Goal: Register for event/course

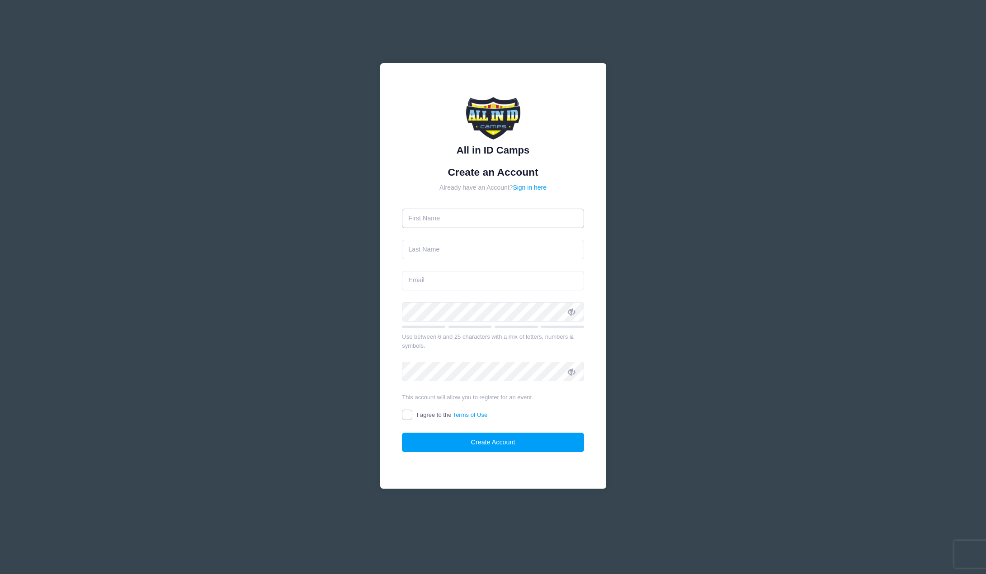
click at [459, 222] on input "text" at bounding box center [493, 218] width 182 height 19
type input "[PERSON_NAME]"
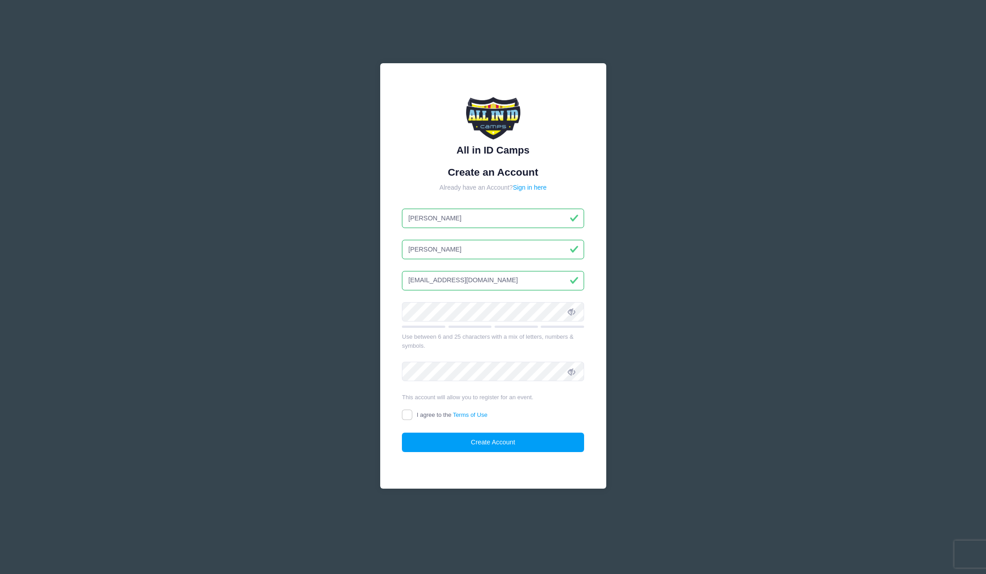
click at [508, 281] on input "[EMAIL_ADDRESS][DOMAIN_NAME]" at bounding box center [493, 280] width 182 height 19
type input "[PERSON_NAME][EMAIL_ADDRESS][DOMAIN_NAME]"
click at [0, 574] on nordpass-autofill-portal at bounding box center [0, 574] width 0 height 0
click at [405, 417] on input "I agree to the Terms of Use" at bounding box center [407, 415] width 10 height 10
checkbox input "true"
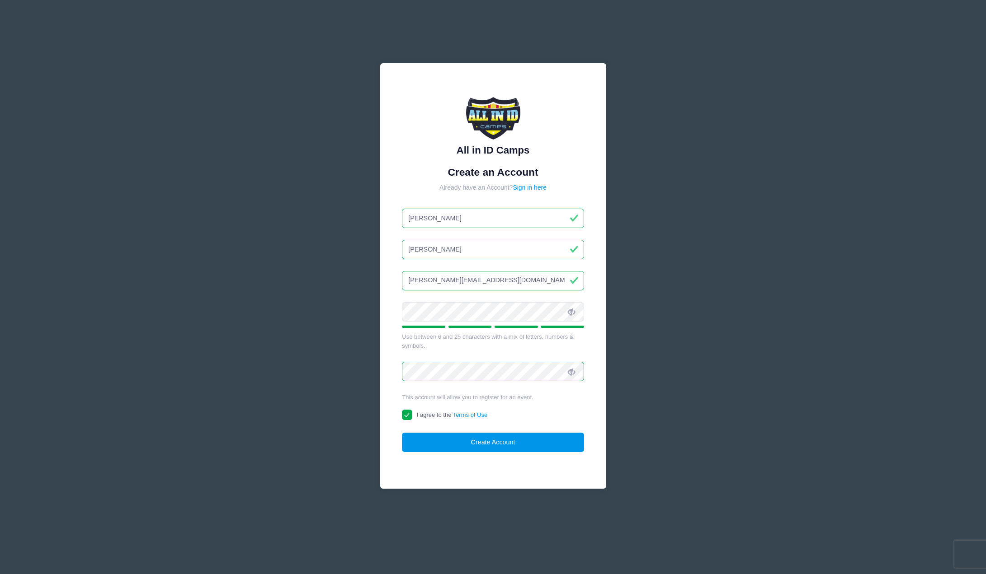
click at [465, 444] on button "Create Account" at bounding box center [493, 442] width 182 height 19
click at [0, 574] on nordpass-portal at bounding box center [0, 574] width 0 height 0
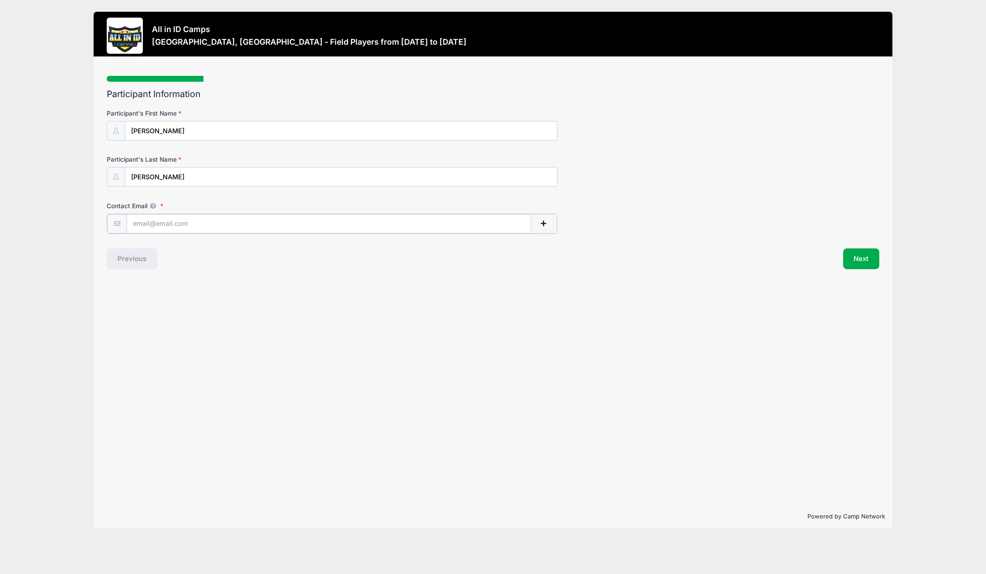
click at [168, 225] on input "Contact Email" at bounding box center [329, 223] width 405 height 19
type input "[PERSON_NAME][EMAIL_ADDRESS][DOMAIN_NAME]"
click at [837, 245] on div "Participant Information Participant's First Name [PERSON_NAME] Participant's La…" at bounding box center [493, 178] width 772 height 179
click at [859, 253] on button "Next" at bounding box center [861, 258] width 37 height 21
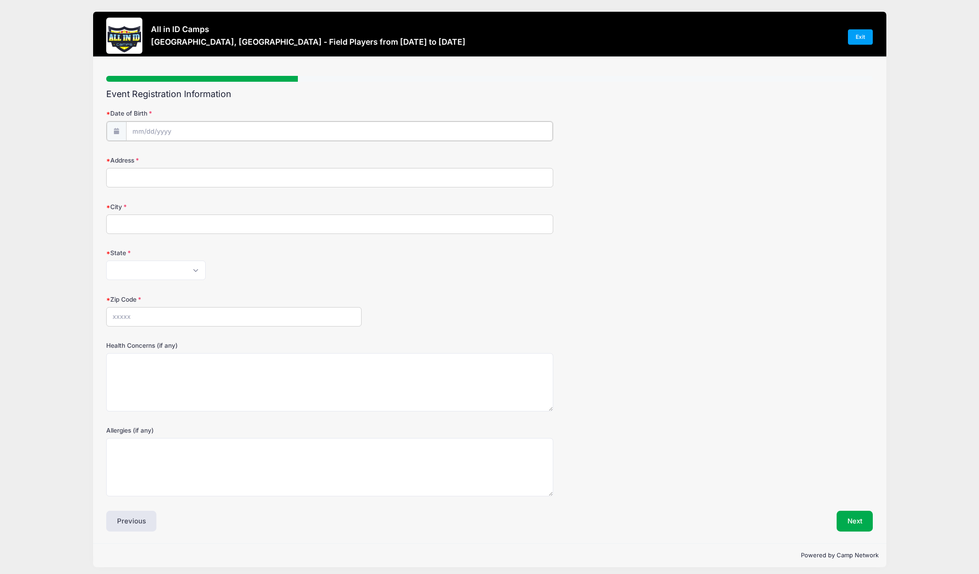
click at [198, 130] on input "Date of Birth" at bounding box center [339, 131] width 427 height 19
click at [220, 159] on span at bounding box center [222, 158] width 6 height 7
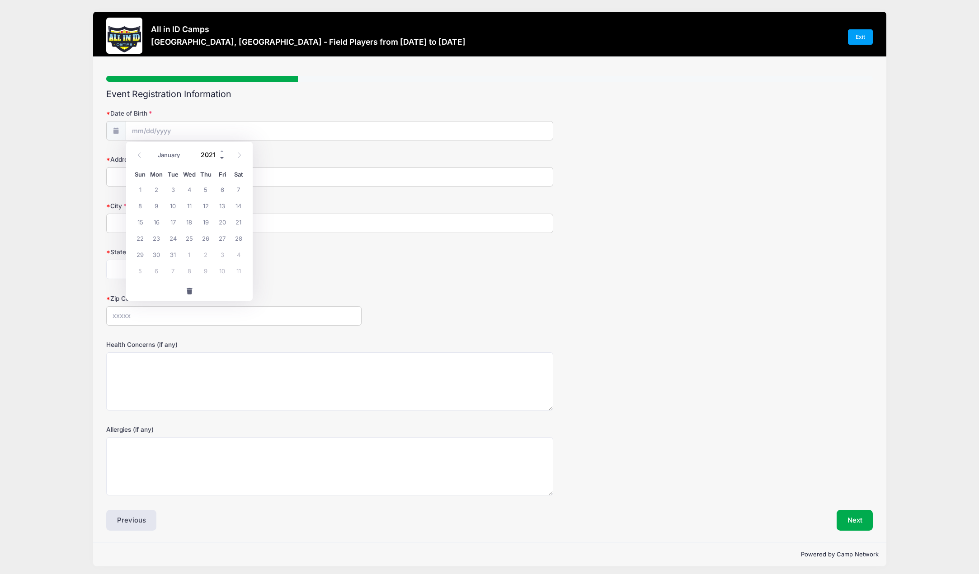
click at [220, 159] on span at bounding box center [222, 158] width 6 height 7
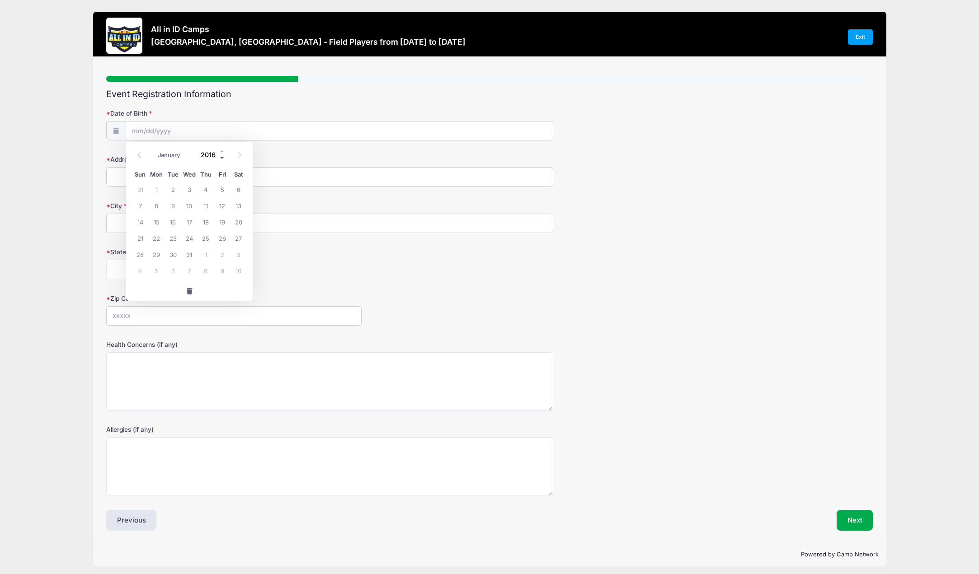
click at [220, 159] on span at bounding box center [222, 158] width 6 height 7
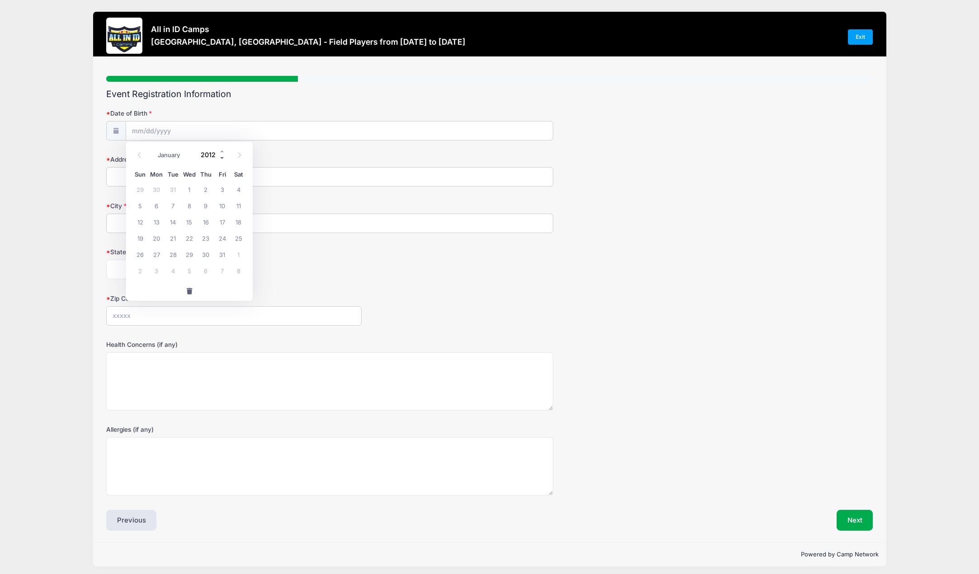
type input "2011"
click at [175, 254] on span "30" at bounding box center [173, 254] width 16 height 16
type input "[DATE]"
click at [191, 134] on input "[DATE]" at bounding box center [339, 131] width 427 height 19
click at [139, 157] on icon at bounding box center [139, 155] width 6 height 6
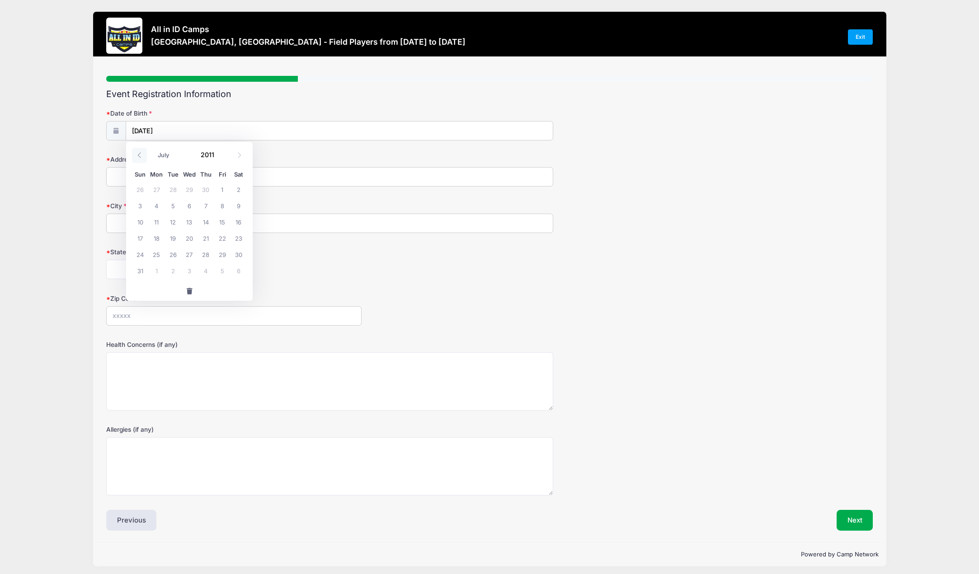
click at [139, 157] on icon at bounding box center [139, 155] width 6 height 6
click at [140, 157] on icon at bounding box center [139, 155] width 6 height 6
select select "2"
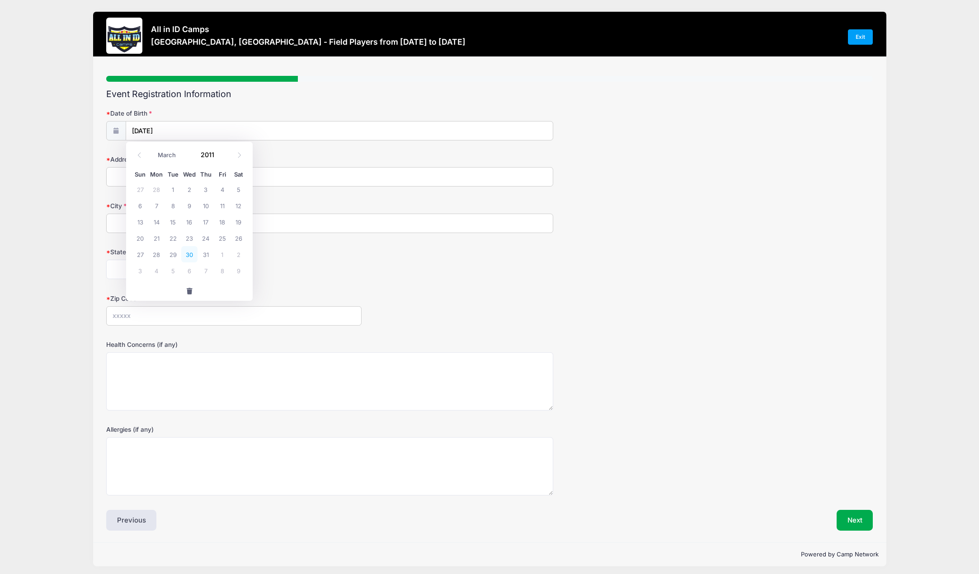
click at [192, 258] on span "30" at bounding box center [189, 254] width 16 height 16
type input "[DATE]"
click at [147, 184] on input "Address" at bounding box center [329, 176] width 447 height 19
type input "[STREET_ADDRESS][PERSON_NAME]"
type input "[GEOGRAPHIC_DATA]"
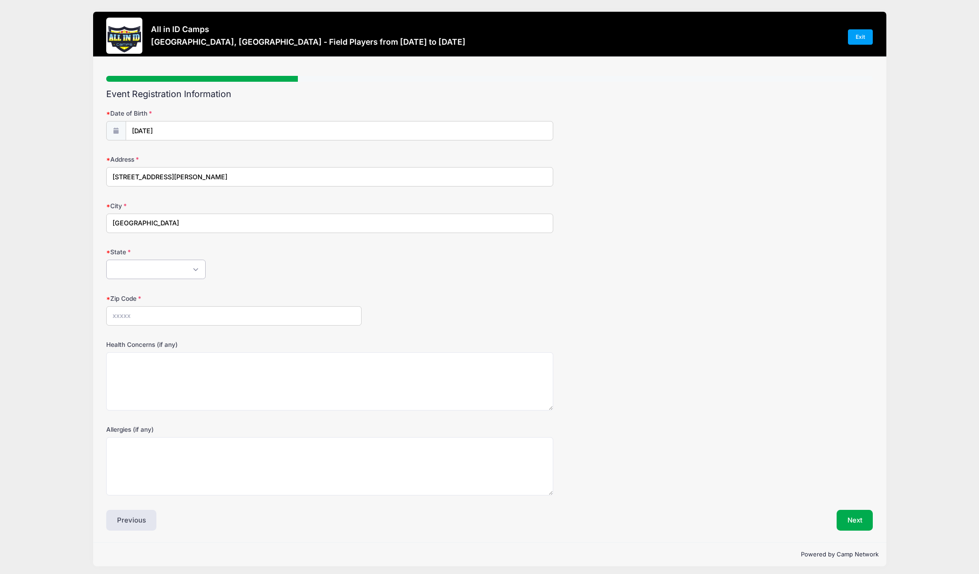
select select "FL"
type input "32708"
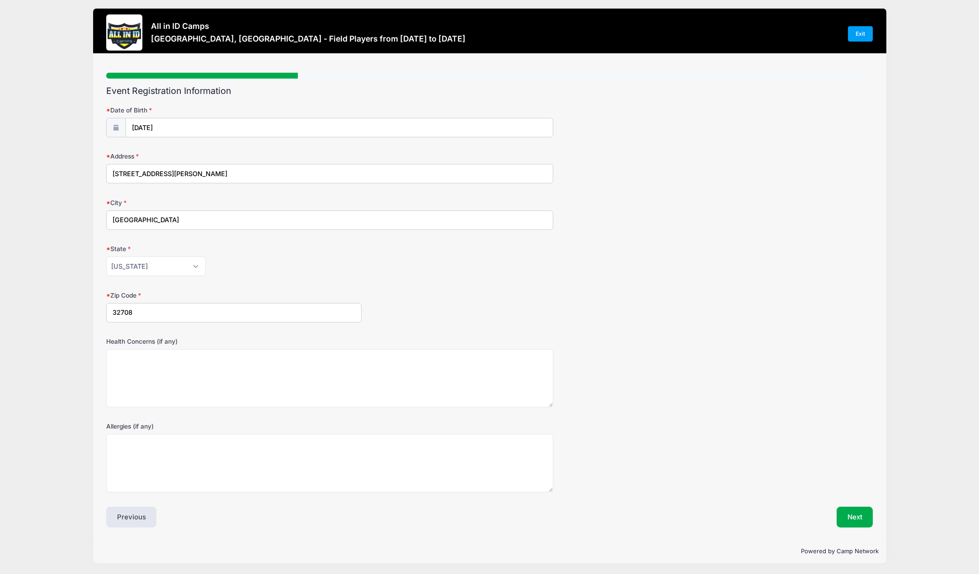
scroll to position [4, 0]
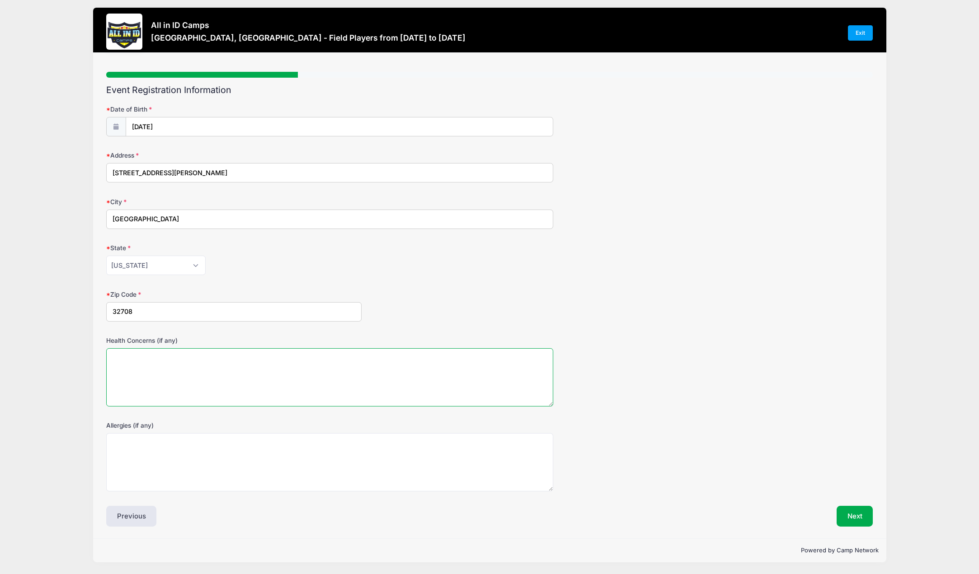
click at [227, 380] on textarea "Health Concerns (if any)" at bounding box center [329, 377] width 447 height 58
type textarea "none"
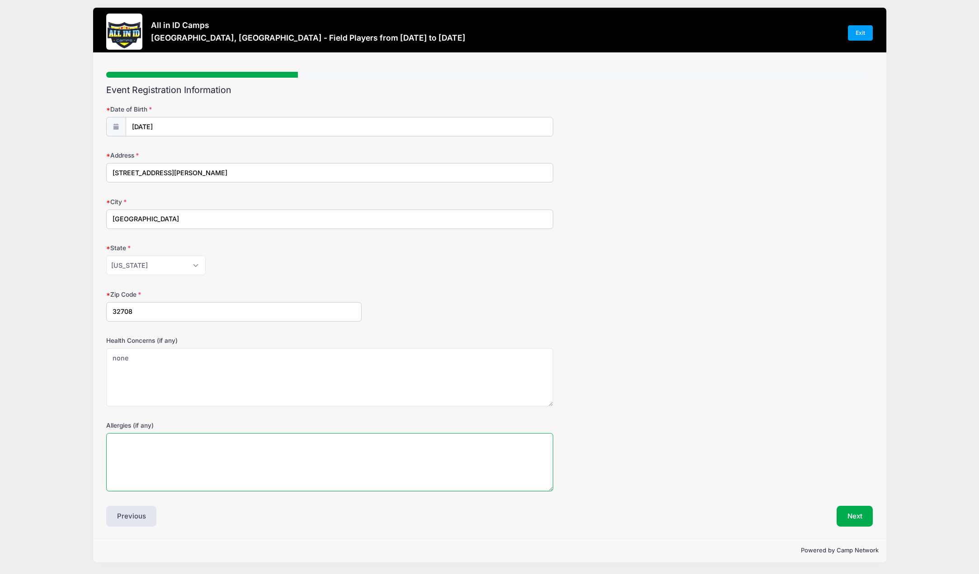
click at [241, 452] on textarea "Allergies (if any)" at bounding box center [329, 462] width 447 height 58
type textarea "none"
click at [852, 518] on button "Next" at bounding box center [855, 516] width 37 height 21
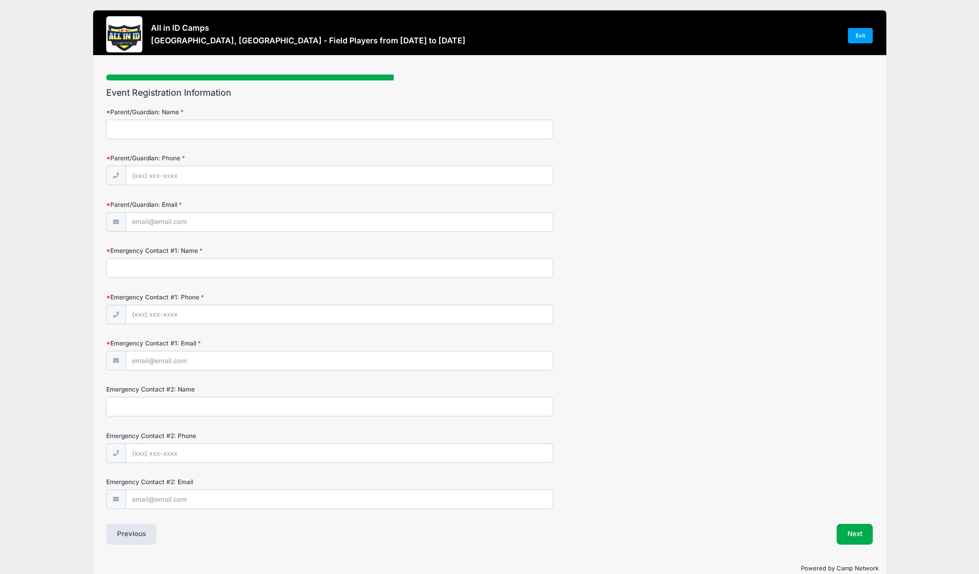
scroll to position [0, 0]
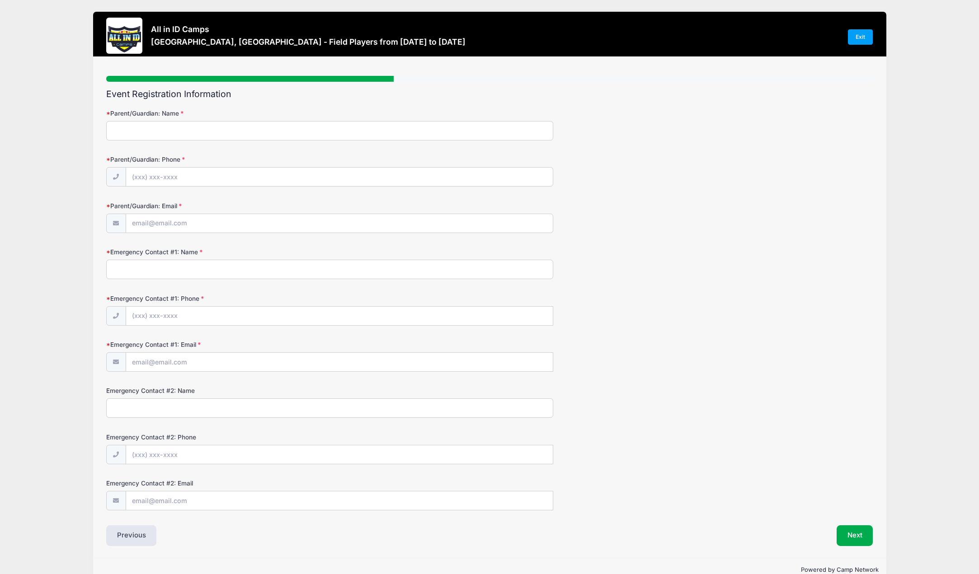
click at [0, 574] on nordpass-portal at bounding box center [0, 574] width 0 height 0
click at [178, 139] on input "Parent/Guardian: Name" at bounding box center [329, 130] width 447 height 19
type input "[PERSON_NAME]"
type input "[PHONE_NUMBER]"
click at [235, 226] on input "[EMAIL_ADDRESS][DOMAIN_NAME]" at bounding box center [339, 223] width 427 height 19
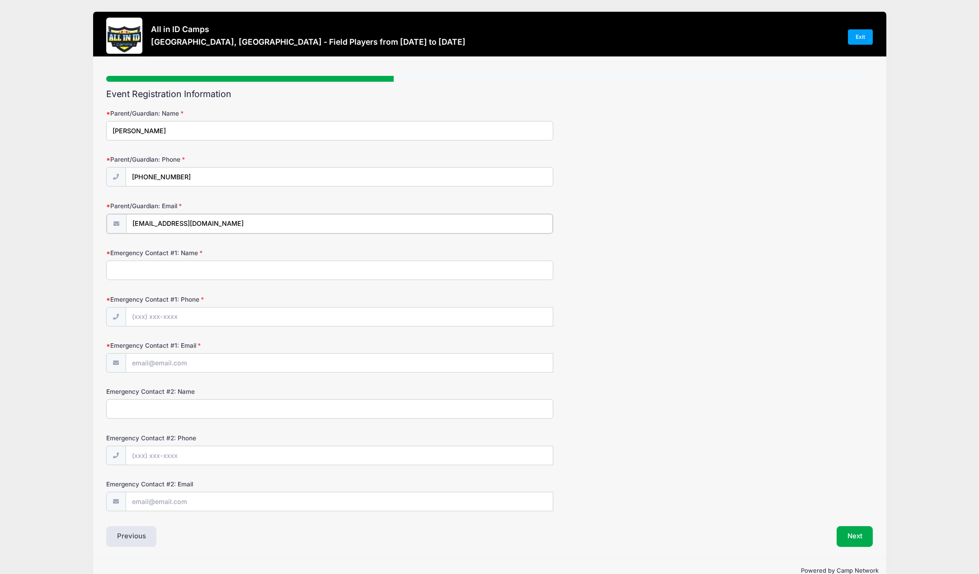
type input "[PERSON_NAME][EMAIL_ADDRESS][DOMAIN_NAME]"
click at [152, 275] on input "Emergency Contact #1: Name" at bounding box center [329, 269] width 447 height 19
type input "[PERSON_NAME]"
type input "[PHONE_NUMBER]"
click at [267, 365] on input "[EMAIL_ADDRESS][DOMAIN_NAME]" at bounding box center [339, 362] width 427 height 19
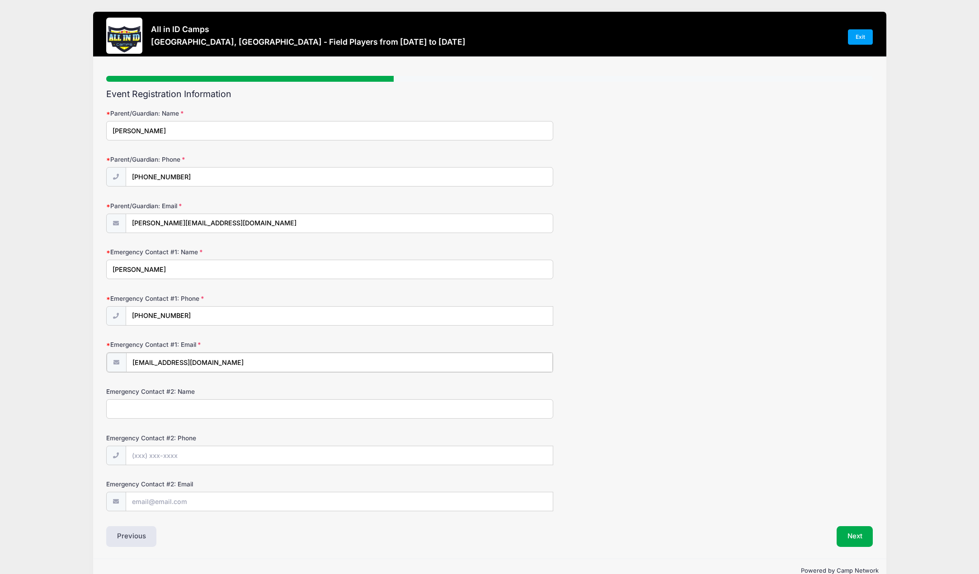
type input "[PERSON_NAME][EMAIL_ADDRESS][DOMAIN_NAME]"
click at [171, 408] on input "Emergency Contact #2: Name" at bounding box center [329, 408] width 447 height 19
click at [709, 439] on div "Emergency Contact #2: Phone" at bounding box center [489, 449] width 767 height 32
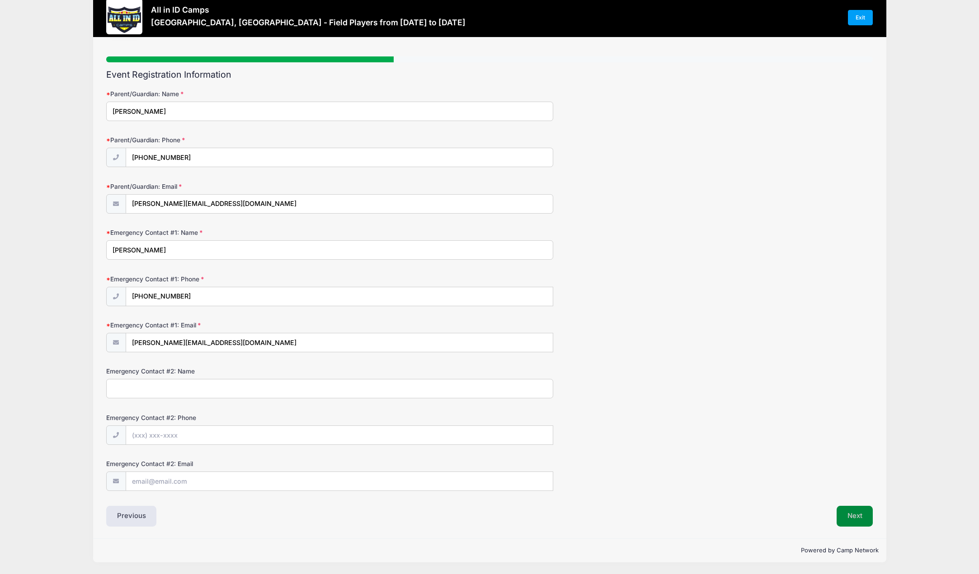
click at [857, 520] on button "Next" at bounding box center [855, 516] width 37 height 21
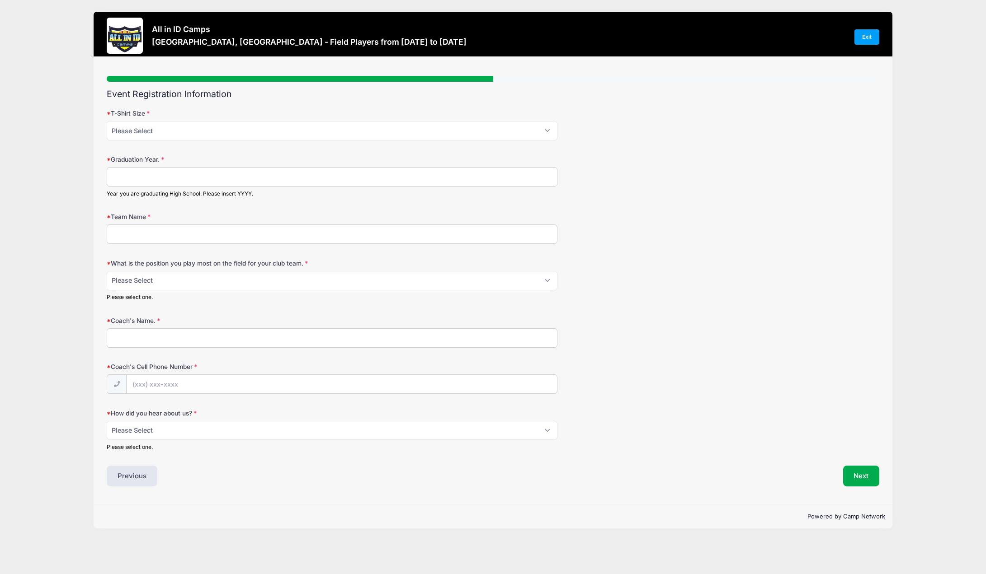
scroll to position [0, 0]
click at [132, 132] on select "Please Select YM YL AS AM AL AXL" at bounding box center [332, 130] width 451 height 19
select select "AM"
click at [107, 121] on select "Please Select YM YL AS AM AL AXL" at bounding box center [332, 130] width 451 height 19
click at [233, 179] on input "Graduation Year." at bounding box center [332, 176] width 451 height 19
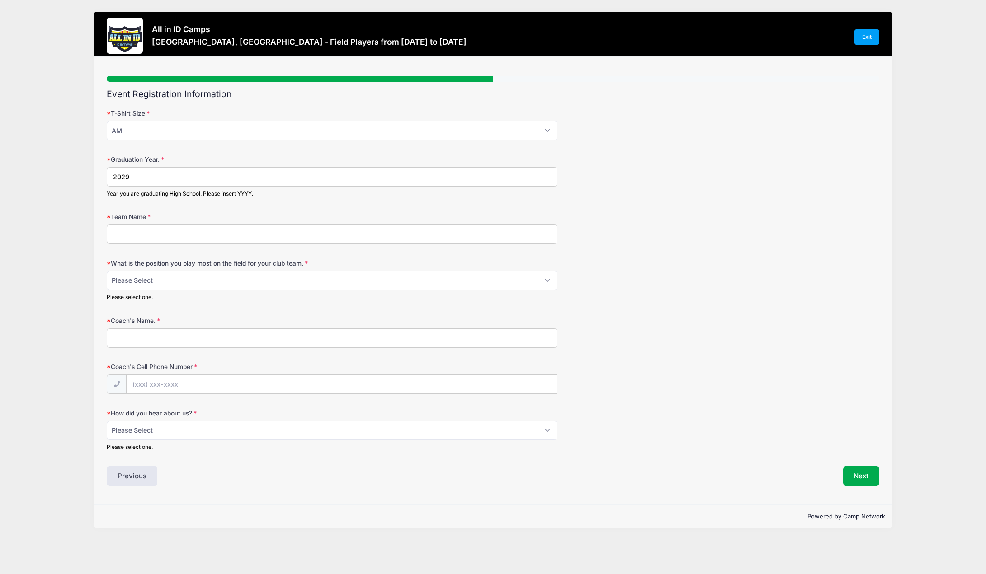
type input "2029"
click at [173, 232] on input "Team Name" at bounding box center [332, 234] width 451 height 19
type input "[US_STATE] Kraze Krush"
click at [252, 278] on select "Please Select 1-GK 2-RB 3-LB 4-CB 5-CB 6-DCM 7- Right Winger 8- CM 9-Striker 10…" at bounding box center [332, 280] width 451 height 19
select select "7- Right Winger"
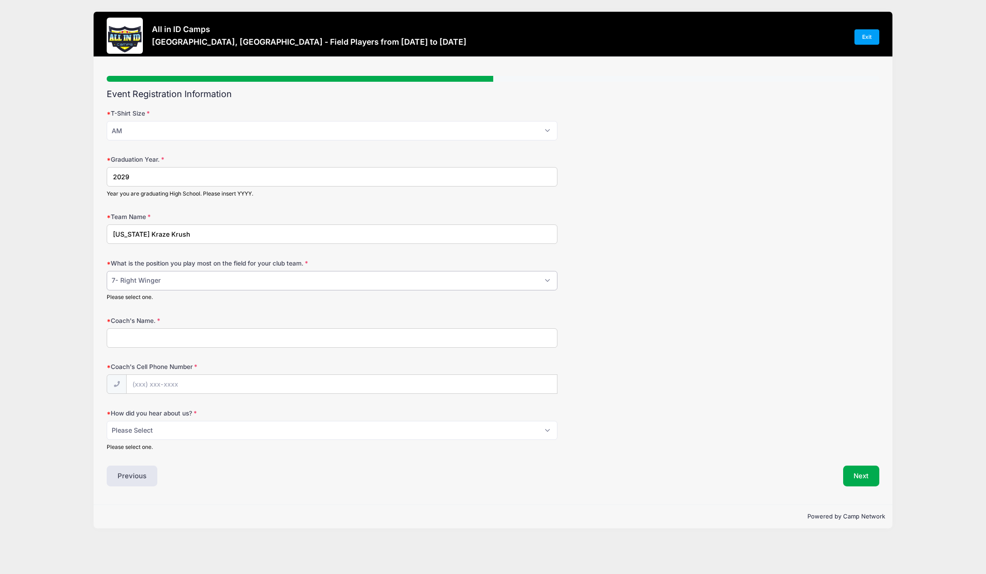
click at [107, 271] on select "Please Select 1-GK 2-RB 3-LB 4-CB 5-CB 6-DCM 7- Right Winger 8- CM 9-Striker 10…" at bounding box center [332, 280] width 451 height 19
click at [468, 284] on select "Please Select 1-GK 2-RB 3-LB 4-CB 5-CB 6-DCM 7- Right Winger 8- CM 9-Striker 10…" at bounding box center [332, 280] width 451 height 19
click at [682, 303] on form "T-Shirt Size Please Select YM YL AS AM AL AXL Graduation Year. 2029 Year you ar…" at bounding box center [493, 280] width 772 height 343
click at [231, 341] on input "Coach's Name." at bounding box center [332, 338] width 451 height 19
click at [141, 337] on input "Coach's Name." at bounding box center [332, 338] width 451 height 19
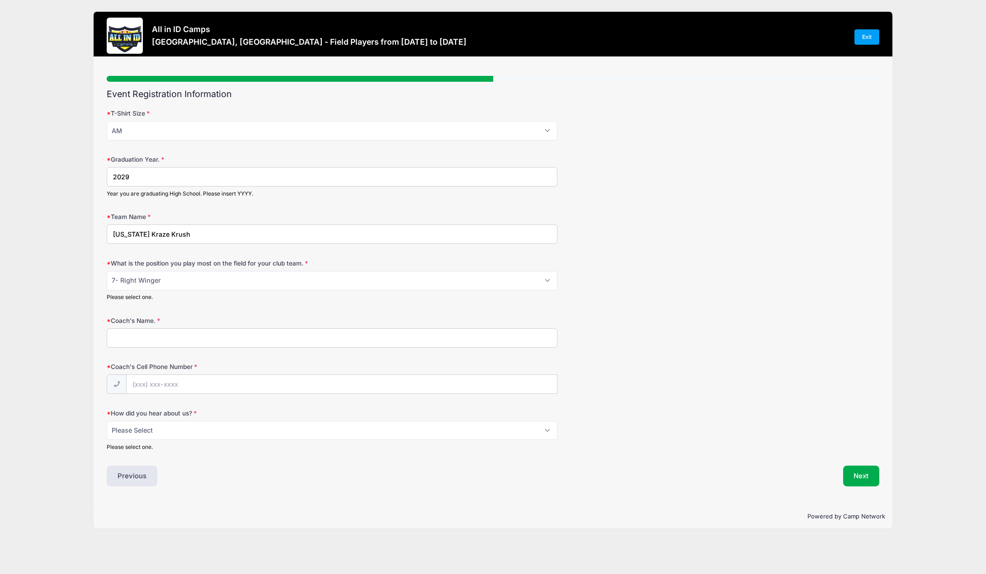
click at [217, 343] on input "Coach's Name." at bounding box center [332, 338] width 451 height 19
type input "[PERSON_NAME]"
click at [281, 386] on input "Coach's Cell Phone Number" at bounding box center [342, 384] width 430 height 19
type input "[PHONE_NUMBER]"
drag, startPoint x: 264, startPoint y: 477, endPoint x: 222, endPoint y: 471, distance: 42.4
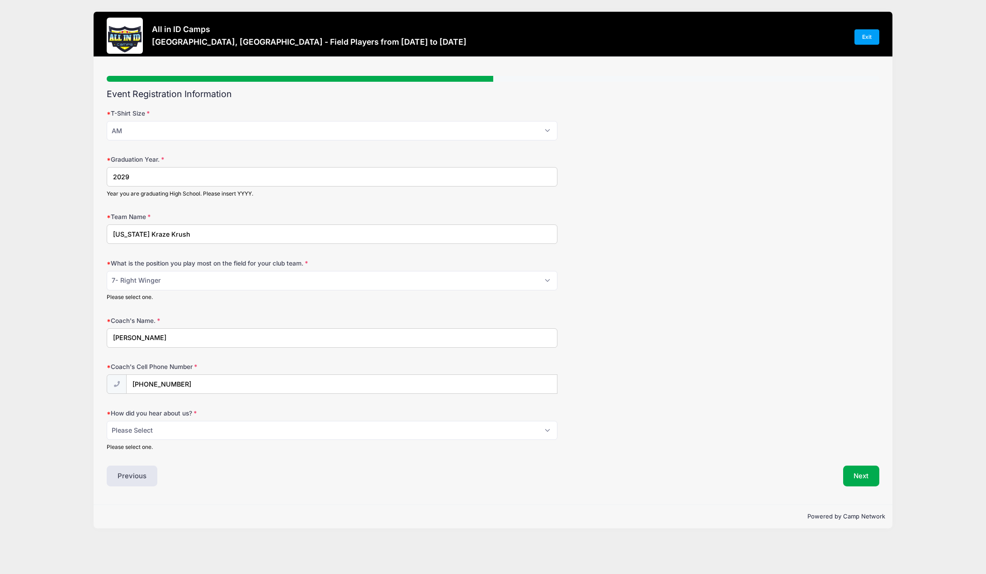
click at [263, 477] on div "Previous" at bounding box center [297, 476] width 390 height 21
click at [194, 426] on select "Please Select Email Website Friend Coach Facebook Instagram Google Card at Tour…" at bounding box center [332, 430] width 451 height 19
select select "Email"
click at [107, 421] on select "Please Select Email Website Friend Coach Facebook Instagram Google Card at Tour…" at bounding box center [332, 430] width 451 height 19
click at [862, 475] on button "Next" at bounding box center [861, 476] width 37 height 21
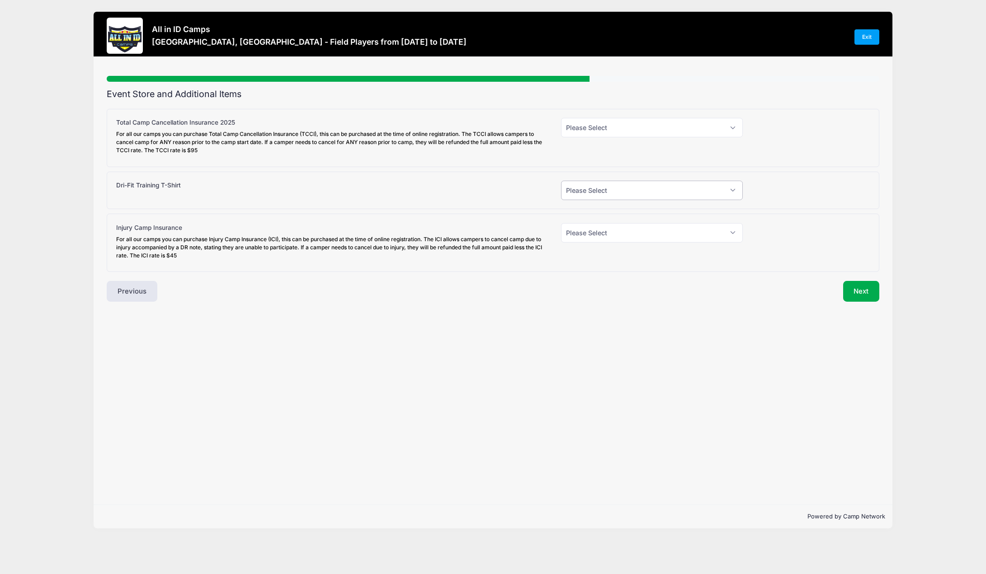
click at [707, 192] on select "Please Select Yes (+$30.00) No" at bounding box center [652, 190] width 182 height 19
select select "1"
click at [561, 181] on select "Please Select Yes (+$30.00) No" at bounding box center [652, 190] width 182 height 19
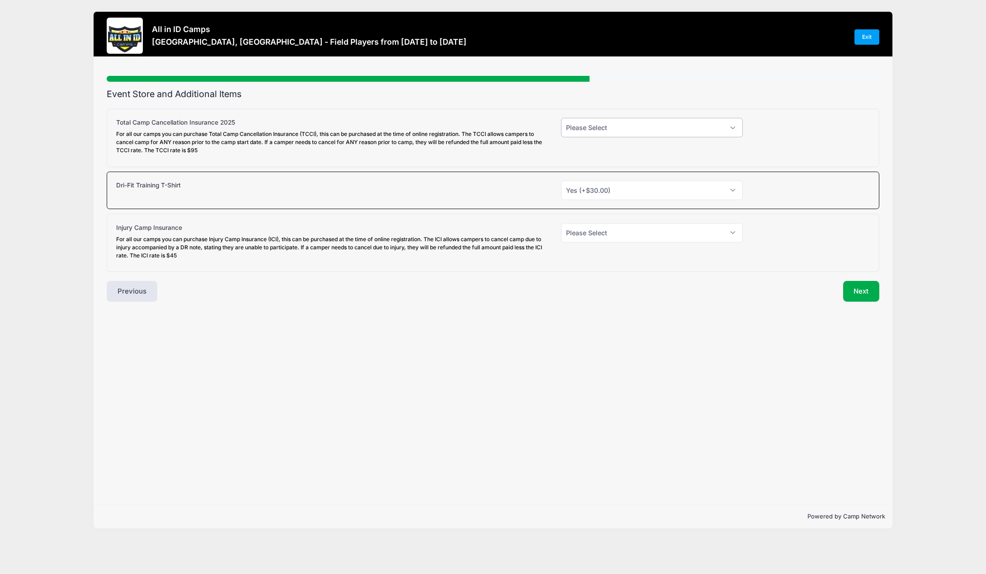
click at [635, 129] on select "Please Select Yes (+$95.00) No" at bounding box center [652, 127] width 182 height 19
click at [804, 122] on div at bounding box center [810, 138] width 127 height 40
click at [864, 290] on button "Next" at bounding box center [861, 291] width 37 height 21
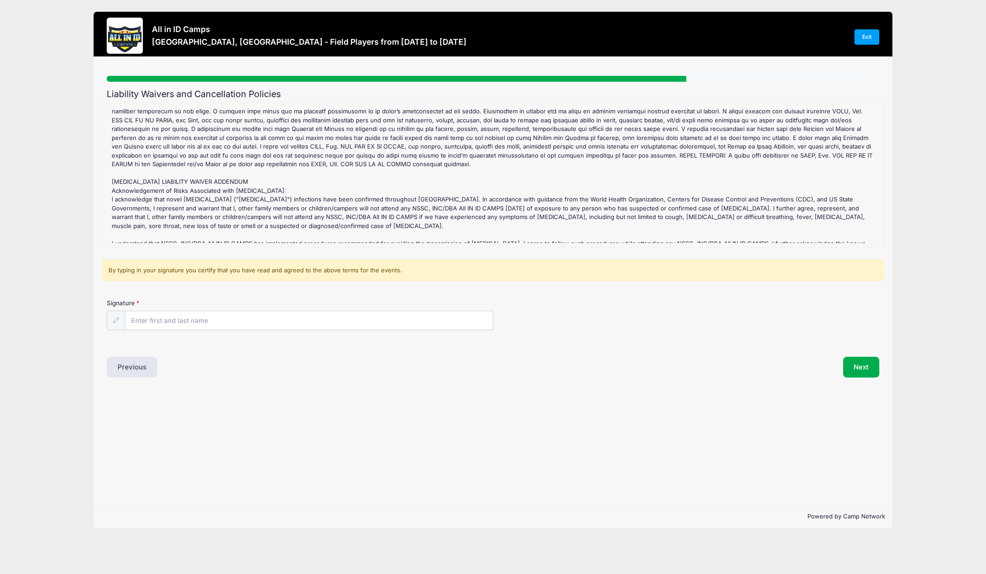
scroll to position [384, 0]
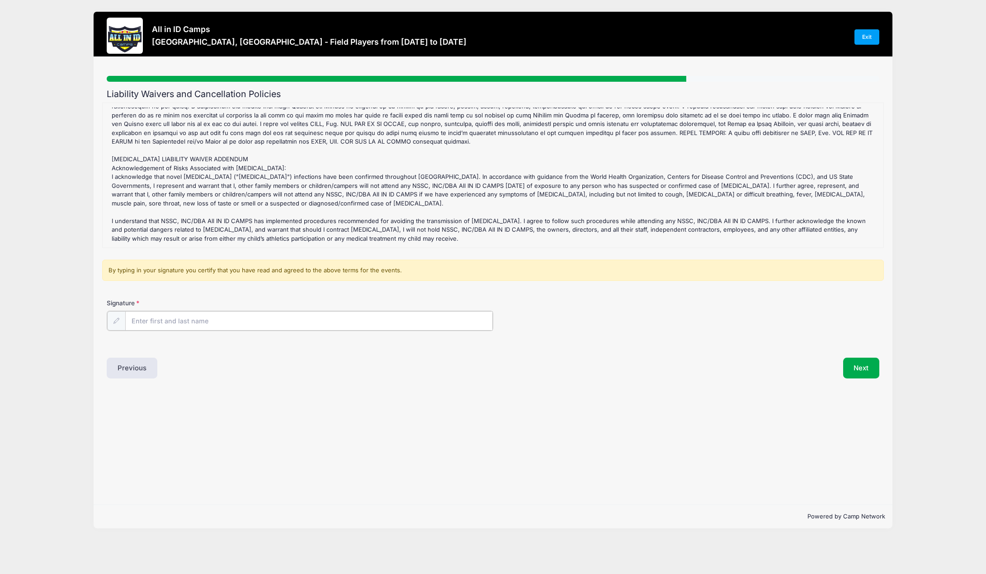
click at [165, 320] on input "Signature" at bounding box center [308, 320] width 367 height 19
click at [331, 293] on form "[GEOGRAPHIC_DATA], [GEOGRAPHIC_DATA] - Field Players Refund Policy : NSSC, INC/…" at bounding box center [493, 224] width 772 height 243
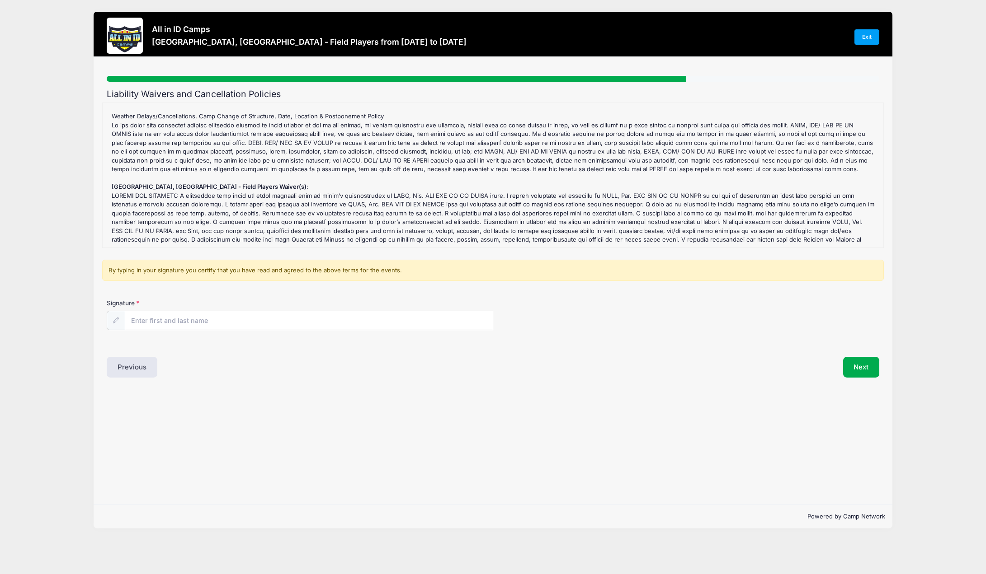
scroll to position [249, 0]
click at [308, 324] on input "Signature" at bounding box center [308, 320] width 367 height 19
type input "[PERSON_NAME]"
click at [584, 411] on div "Step 6 /7 Step 1 Step 2 Step 3 Step 4 Step 5 Policies Extra Items Summary Parti…" at bounding box center [493, 281] width 799 height 448
click at [111, 318] on div at bounding box center [116, 320] width 19 height 19
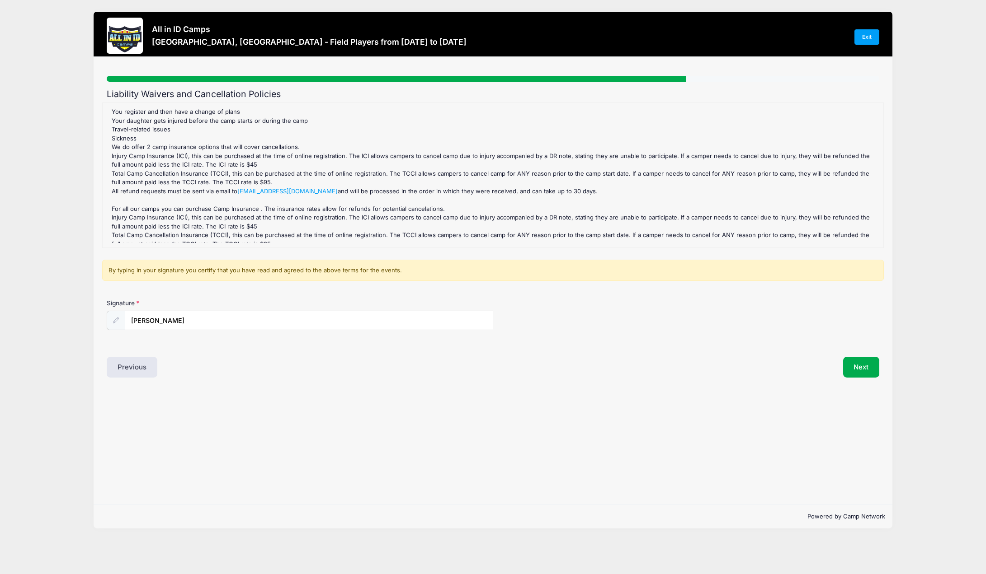
scroll to position [0, 0]
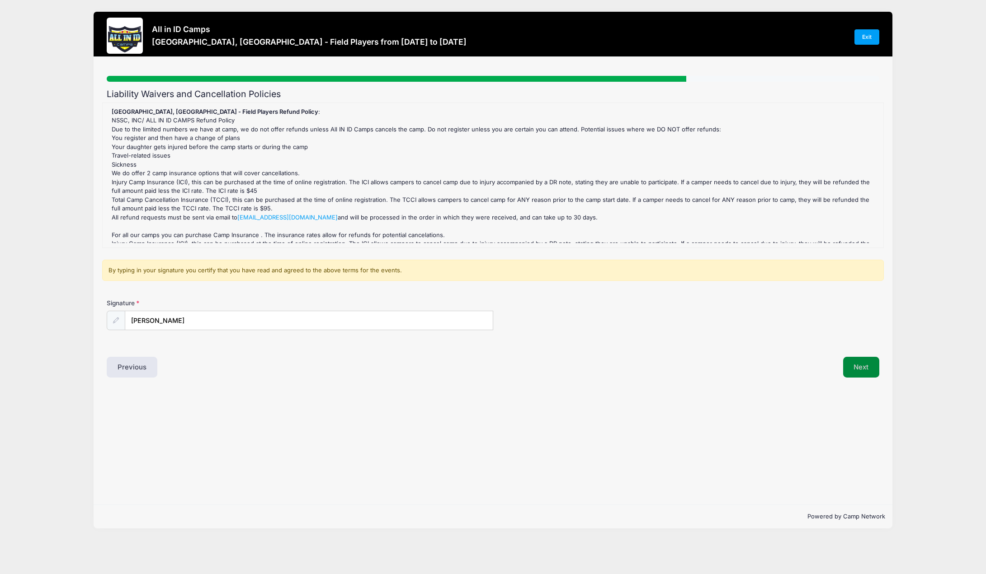
click at [852, 367] on button "Next" at bounding box center [861, 367] width 37 height 21
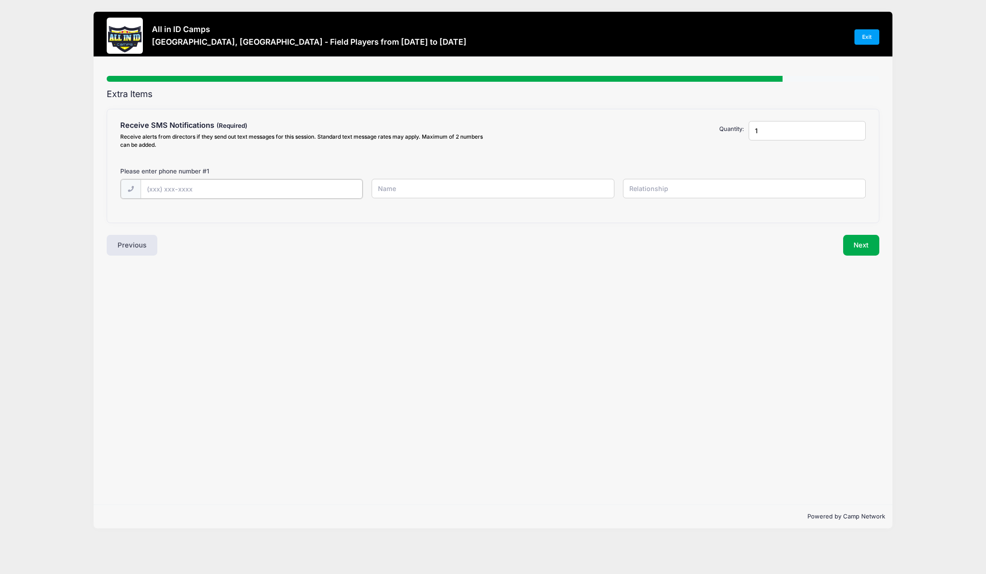
click at [0, 0] on input "text" at bounding box center [0, 0] width 0 height 0
type input "[PHONE_NUMBER]"
type input "[PERSON_NAME] - [PERSON_NAME]"
click at [531, 225] on div "Extra Items Receive SMS Notifications Receive alerts from directors if they sen…" at bounding box center [493, 172] width 772 height 166
click at [0, 0] on input "[PERSON_NAME] - [PERSON_NAME]" at bounding box center [0, 0] width 0 height 0
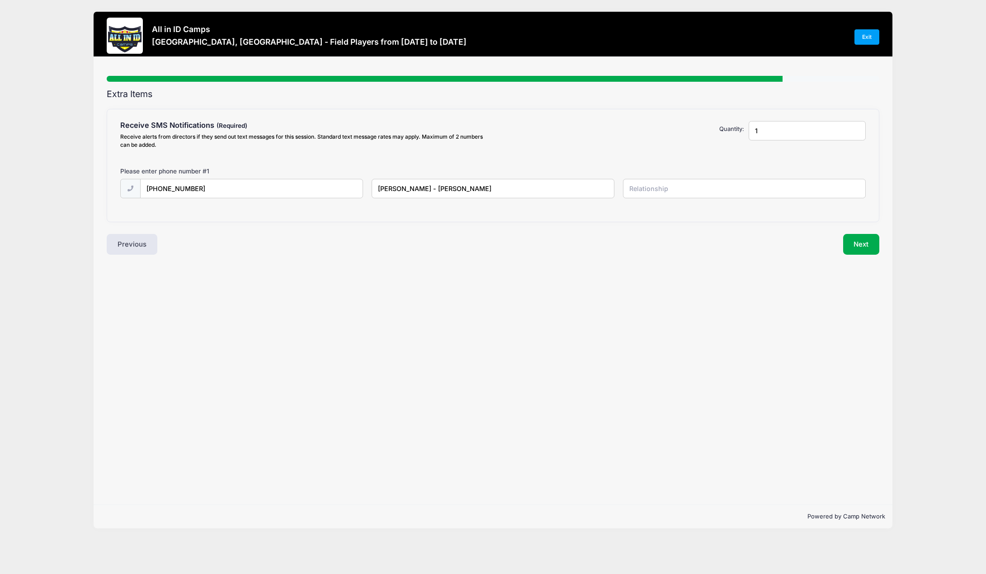
drag, startPoint x: 499, startPoint y: 188, endPoint x: 287, endPoint y: 181, distance: 211.6
click at [287, 181] on div "[PHONE_NUMBER] [PERSON_NAME] - [PERSON_NAME]" at bounding box center [493, 194] width 754 height 31
click at [796, 298] on div "Step 7 /7 Step 1 Step 2 Step 3 Step 4 Step 5 Policies Extra Items Summary Parti…" at bounding box center [493, 281] width 799 height 448
click at [0, 0] on input "text" at bounding box center [0, 0] width 0 height 0
type input "[PERSON_NAME]"
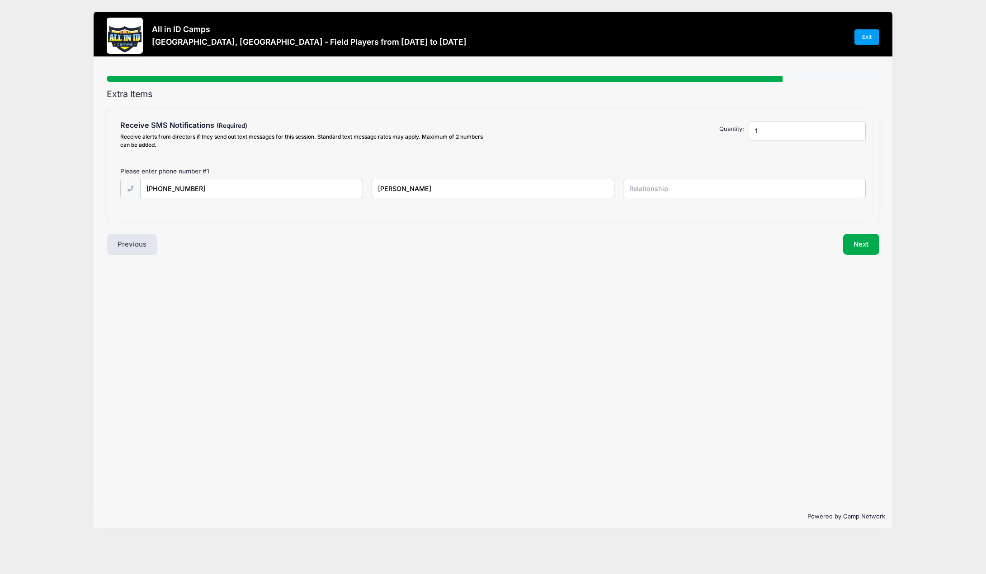
click at [0, 0] on input "text" at bounding box center [0, 0] width 0 height 0
type input "Father"
click at [858, 244] on button "Next" at bounding box center [861, 244] width 37 height 21
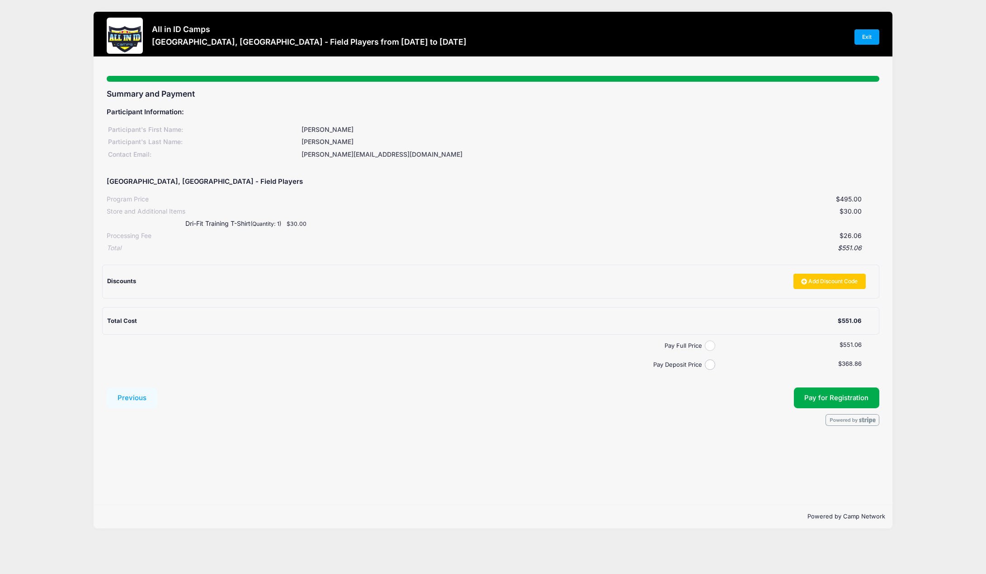
click at [707, 345] on input "Pay Full Price" at bounding box center [710, 346] width 10 height 10
radio input "true"
click at [827, 400] on span "Pay for Registration" at bounding box center [836, 398] width 64 height 8
click at [0, 574] on nordpass-autofill-portal at bounding box center [0, 574] width 0 height 0
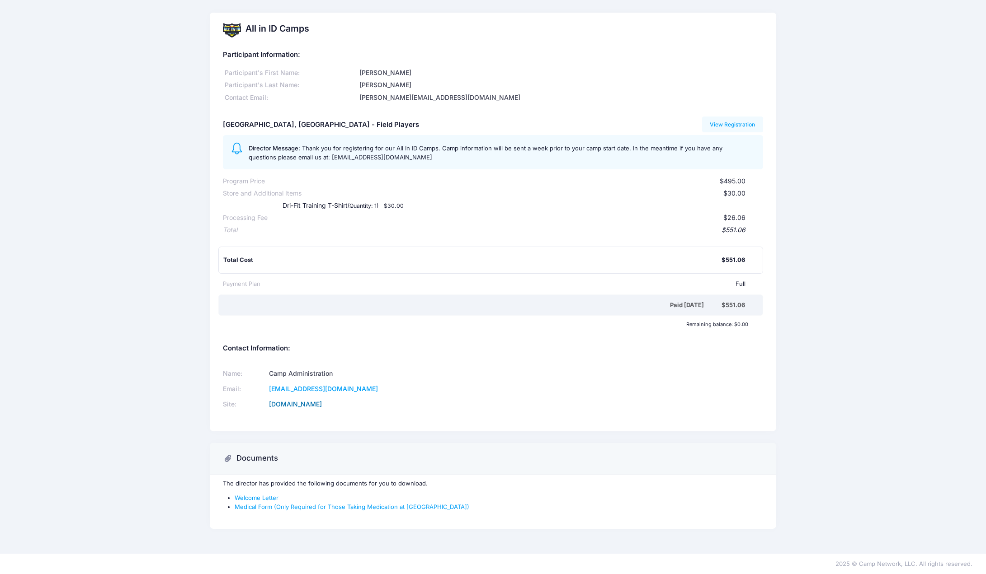
click at [311, 404] on link "allinidcamps.com" at bounding box center [295, 404] width 53 height 8
